Goal: Find specific page/section: Find specific page/section

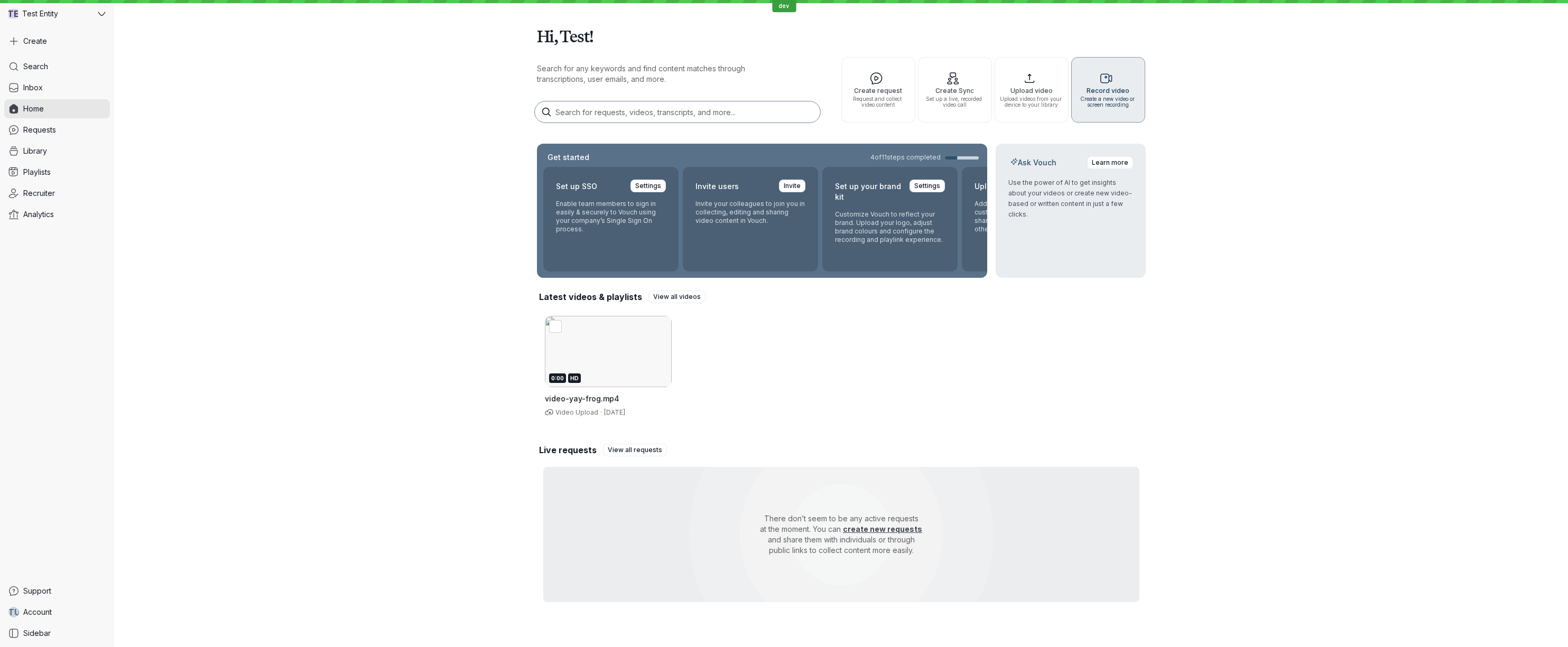
click at [1124, 82] on icon "button" at bounding box center [1107, 79] width 66 height 14
